Goal: Task Accomplishment & Management: Manage account settings

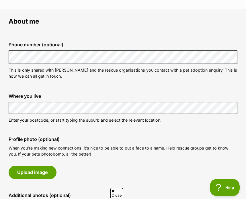
scroll to position [168, 0]
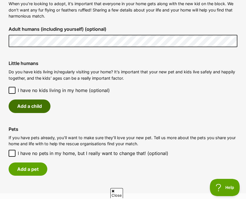
scroll to position [459, 0]
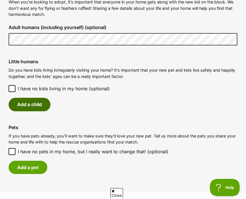
click at [35, 111] on button "Add a child" at bounding box center [30, 104] width 42 height 13
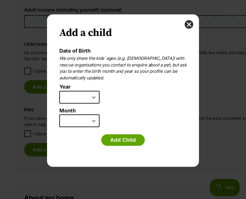
scroll to position [0, 0]
select select "2018"
select select "4"
click at [121, 138] on button "Add Child" at bounding box center [123, 139] width 44 height 11
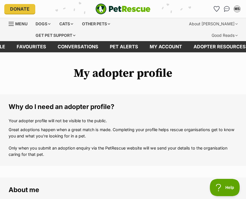
scroll to position [459, 0]
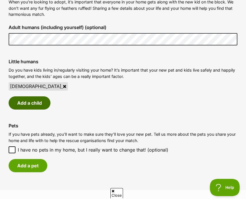
click at [30, 109] on button "Add a child" at bounding box center [30, 102] width 42 height 13
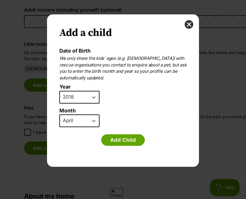
scroll to position [0, 0]
select select "2024"
select select "7"
click at [119, 136] on button "Add Child" at bounding box center [123, 139] width 44 height 11
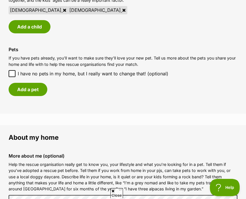
scroll to position [536, 0]
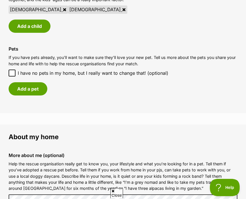
click at [13, 74] on icon at bounding box center [11, 73] width 3 height 3
click at [13, 76] on input "I have no pets in my home, but I really want to change that! (optional)" at bounding box center [12, 72] width 7 height 7
checkbox input "true"
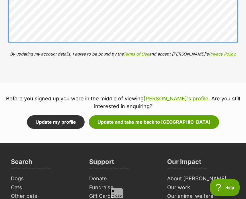
scroll to position [712, 0]
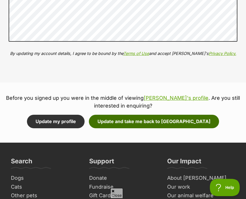
click at [135, 128] on button "Update and take me back to Banksy" at bounding box center [154, 121] width 130 height 13
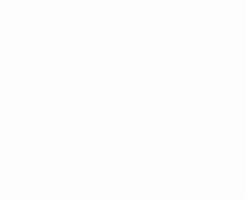
click at [157, 0] on html "Skip to main content Log in to favourite this pet Log in Or sign up" at bounding box center [123, 0] width 246 height 0
